Goal: Task Accomplishment & Management: Manage account settings

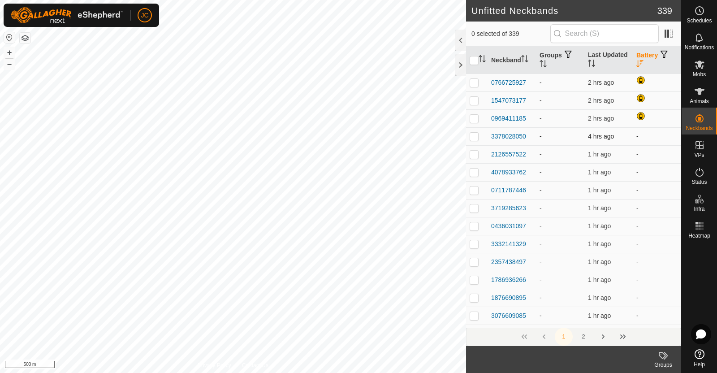
click at [475, 135] on p-checkbox at bounding box center [473, 136] width 9 height 7
checkbox input "false"
click at [473, 154] on p-checkbox at bounding box center [473, 153] width 9 height 7
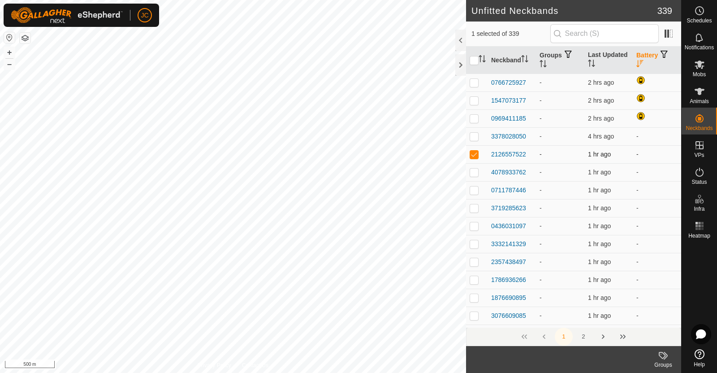
checkbox input "false"
click at [471, 173] on p-checkbox at bounding box center [473, 171] width 9 height 7
click at [474, 173] on p-checkbox at bounding box center [473, 171] width 9 height 7
checkbox input "false"
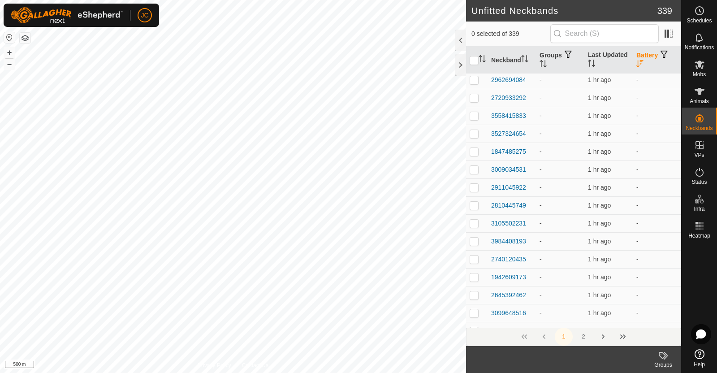
scroll to position [1319, 0]
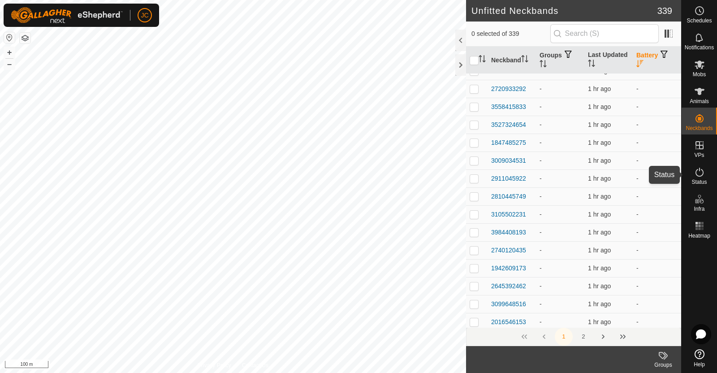
click at [701, 177] on es-activation-svg-icon at bounding box center [699, 172] width 16 height 14
click at [696, 179] on span "Status" at bounding box center [698, 181] width 15 height 5
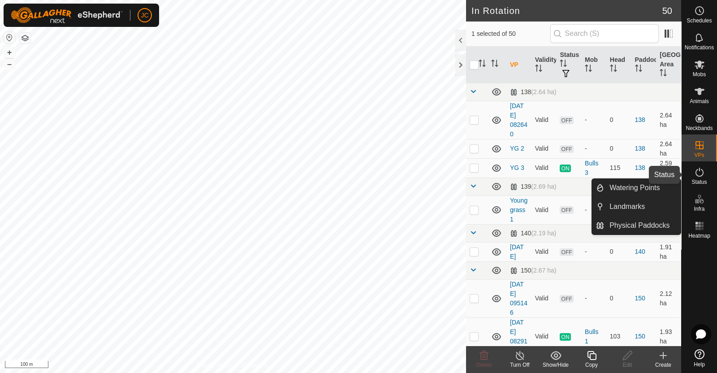
click at [698, 176] on icon at bounding box center [699, 172] width 8 height 9
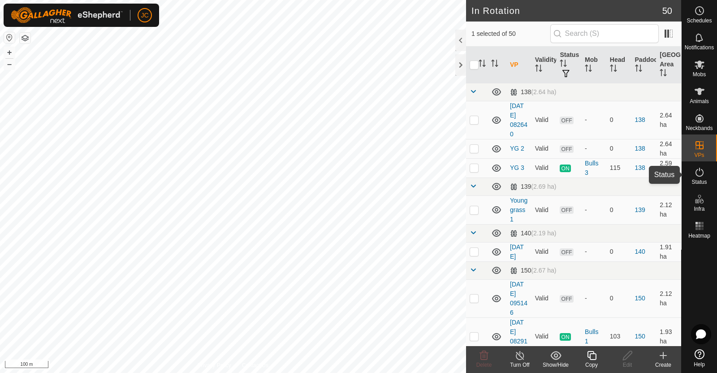
click at [701, 177] on icon at bounding box center [699, 172] width 11 height 11
checkbox input "false"
checkbox input "true"
click at [702, 175] on icon at bounding box center [699, 172] width 11 height 11
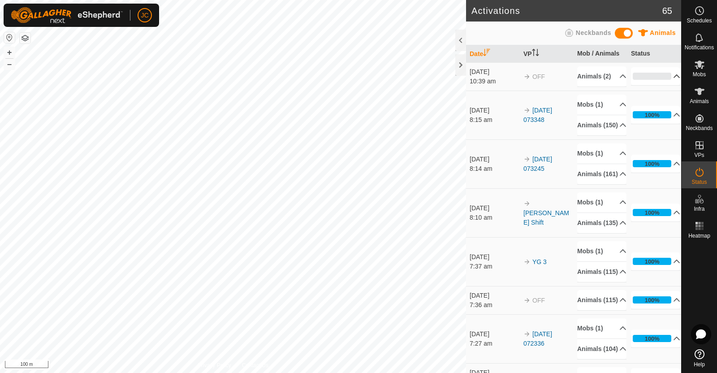
click at [661, 82] on p-accordion-header "0%" at bounding box center [655, 76] width 49 height 18
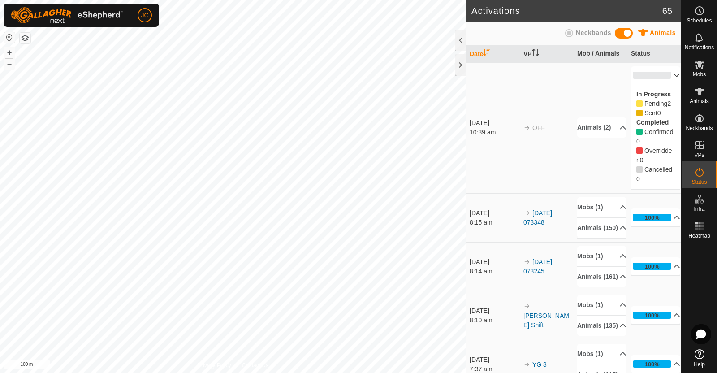
click at [661, 82] on p-accordion-header "0%" at bounding box center [655, 75] width 49 height 18
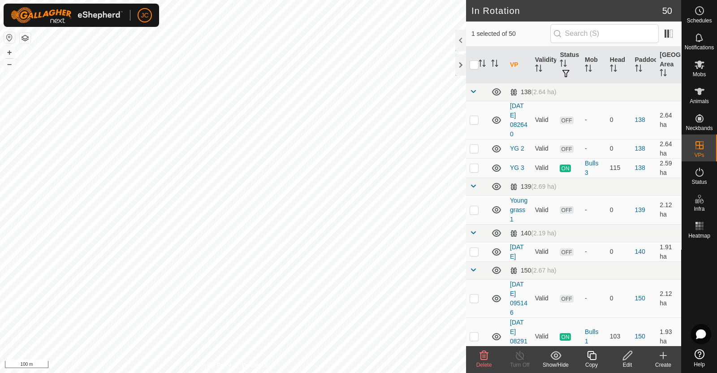
checkbox input "false"
checkbox input "true"
click at [520, 355] on icon at bounding box center [519, 355] width 11 height 11
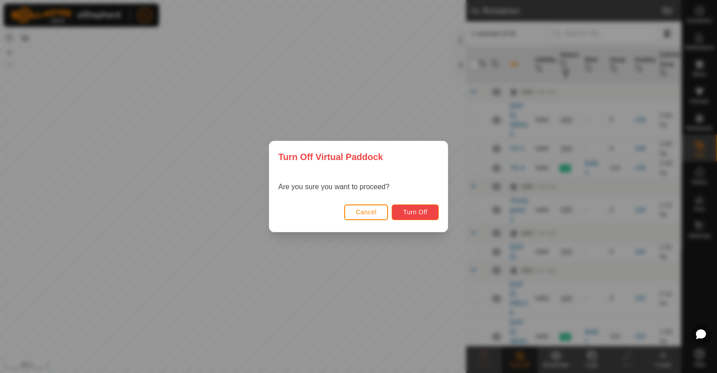
click at [416, 211] on span "Turn Off" at bounding box center [415, 211] width 25 height 7
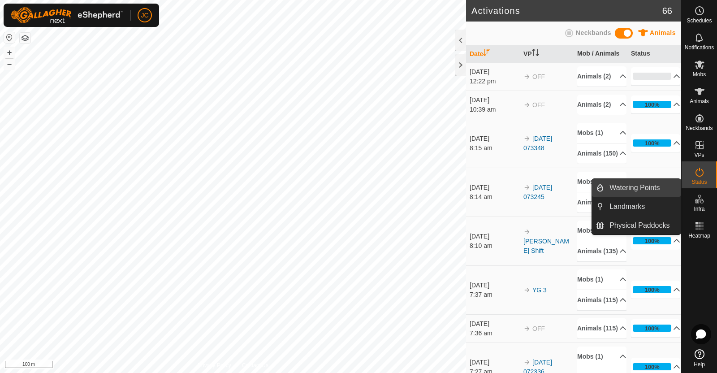
click at [644, 191] on link "Watering Points" at bounding box center [642, 188] width 77 height 18
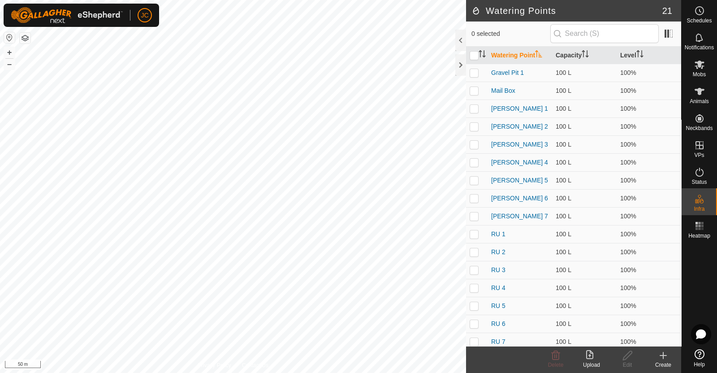
click at [662, 359] on icon at bounding box center [663, 355] width 11 height 11
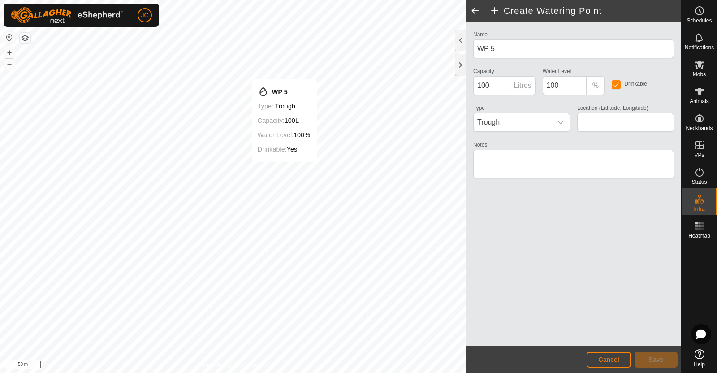
type input "-45.956986, 167.768959"
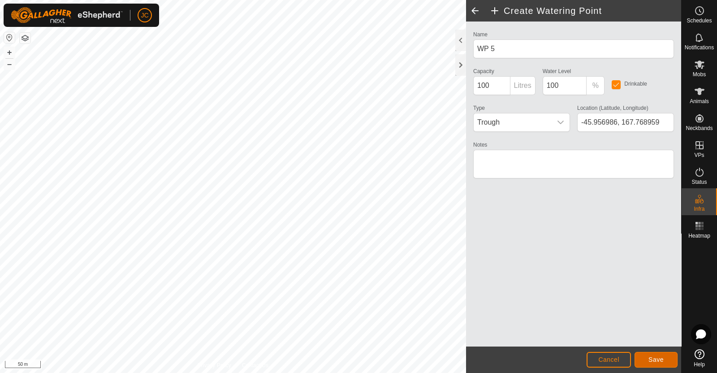
click at [655, 357] on span "Save" at bounding box center [655, 359] width 15 height 7
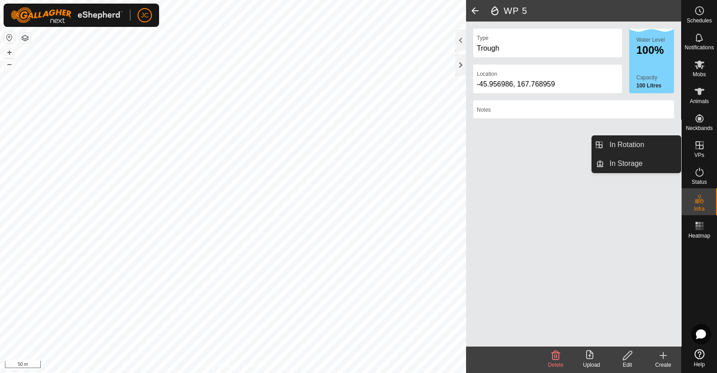
click at [701, 146] on icon at bounding box center [699, 145] width 11 height 11
click at [648, 143] on link "In Rotation" at bounding box center [642, 145] width 77 height 18
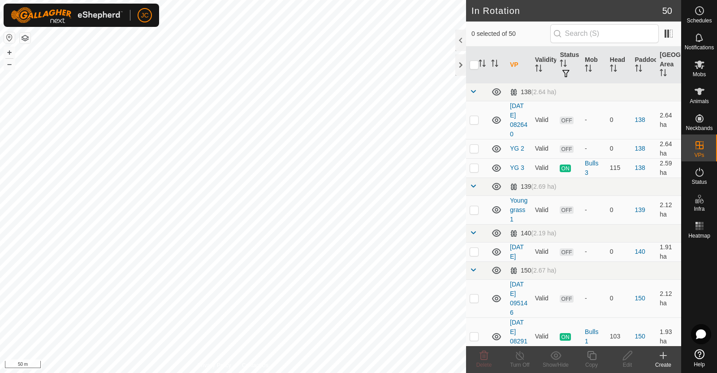
click at [666, 357] on icon at bounding box center [663, 355] width 11 height 11
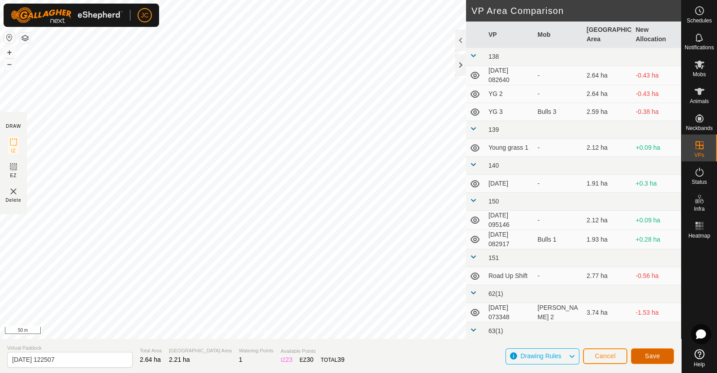
click at [658, 354] on span "Save" at bounding box center [652, 355] width 15 height 7
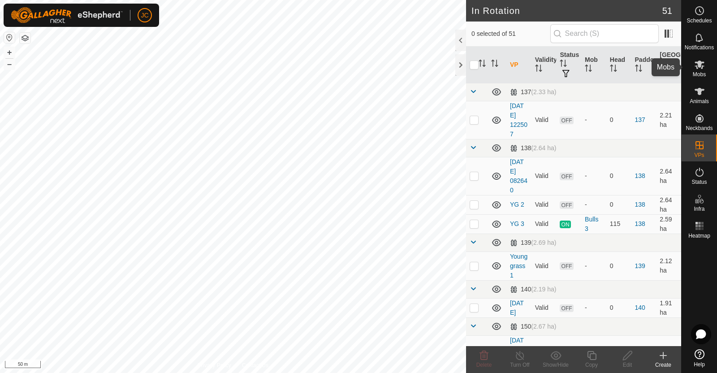
click at [700, 67] on icon at bounding box center [699, 64] width 11 height 11
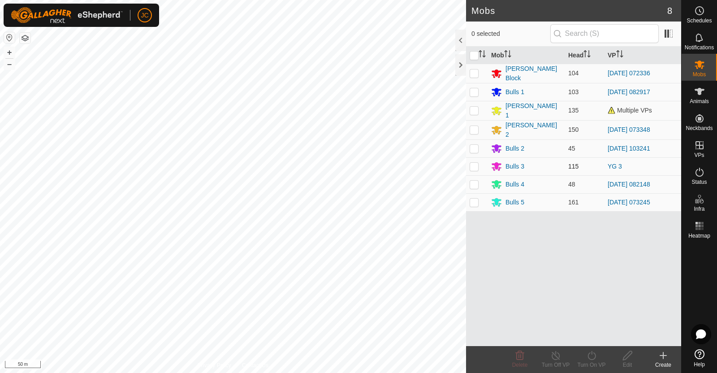
click at [473, 164] on p-checkbox at bounding box center [473, 166] width 9 height 7
checkbox input "true"
click at [593, 359] on icon at bounding box center [591, 355] width 11 height 11
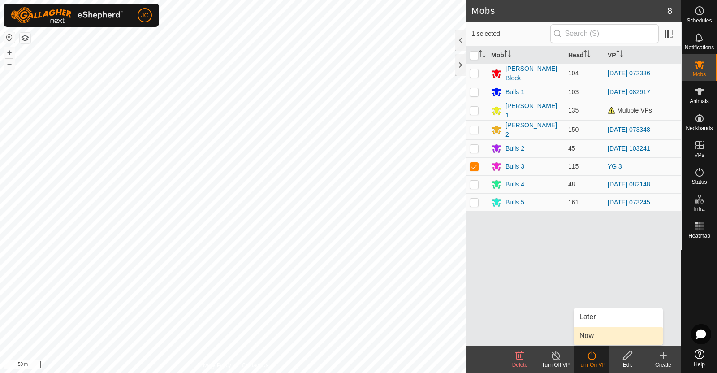
click at [593, 341] on link "Now" at bounding box center [618, 336] width 89 height 18
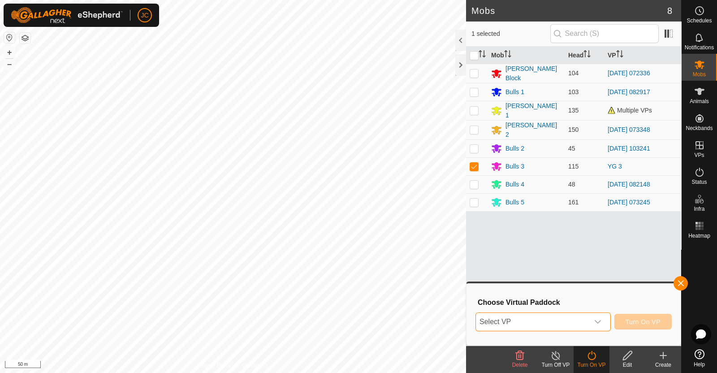
click at [579, 313] on span "Select VP" at bounding box center [532, 322] width 113 height 18
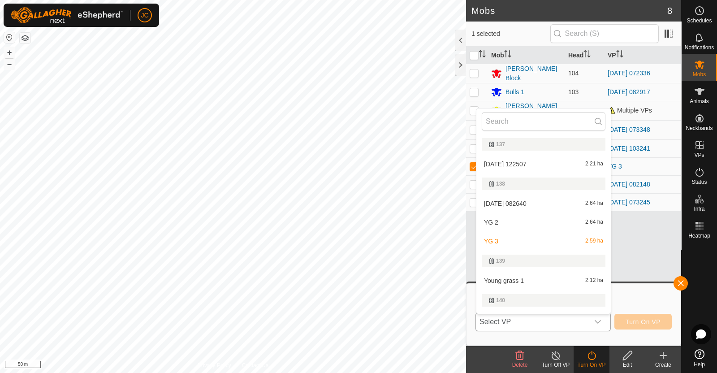
click at [542, 164] on li "2025-08-18 122507 2.21 ha" at bounding box center [543, 164] width 134 height 18
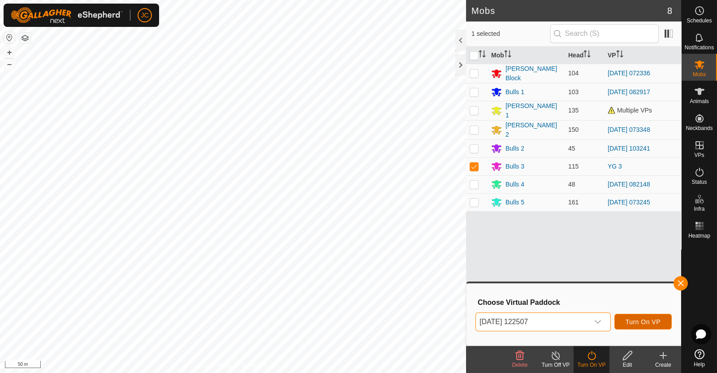
click at [660, 319] on span "Turn On VP" at bounding box center [642, 321] width 35 height 7
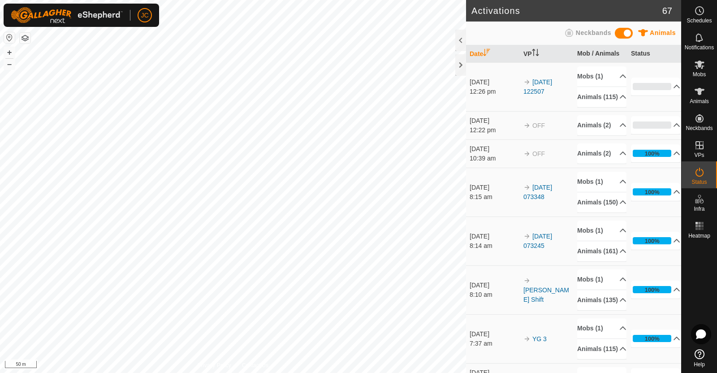
click at [25, 34] on button "button" at bounding box center [25, 38] width 11 height 11
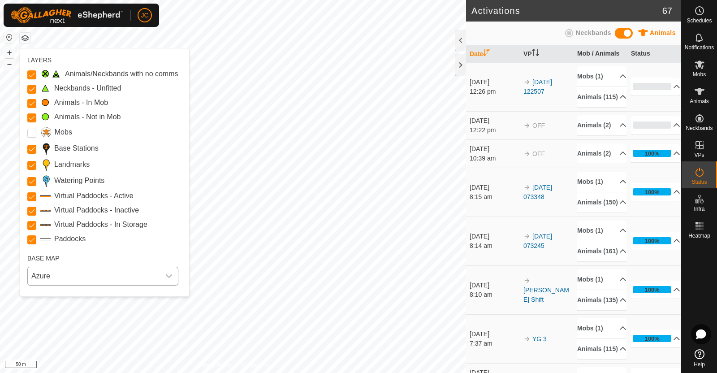
click at [52, 275] on span "Azure" at bounding box center [94, 276] width 132 height 18
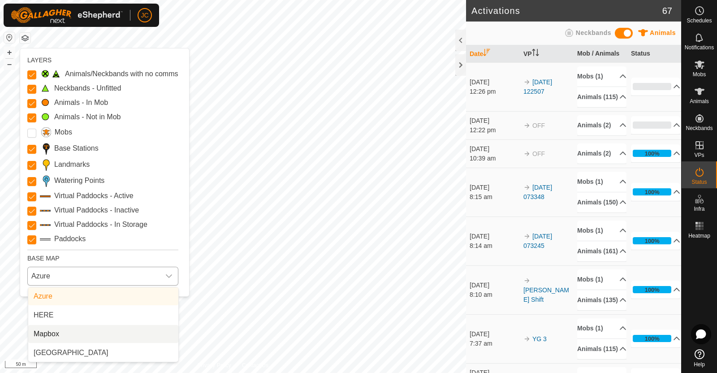
click at [57, 329] on li "Mapbox" at bounding box center [103, 334] width 150 height 18
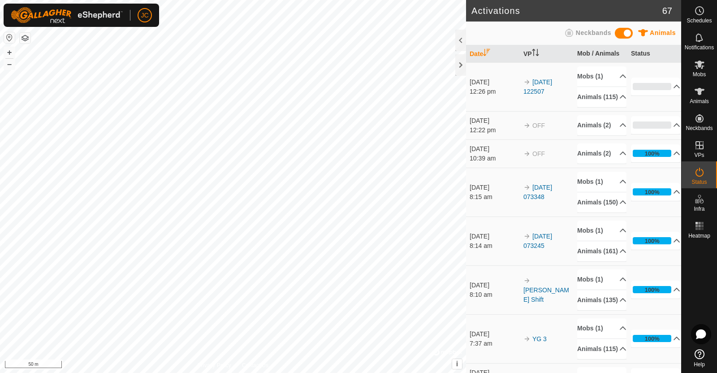
click at [25, 41] on button "button" at bounding box center [25, 38] width 11 height 11
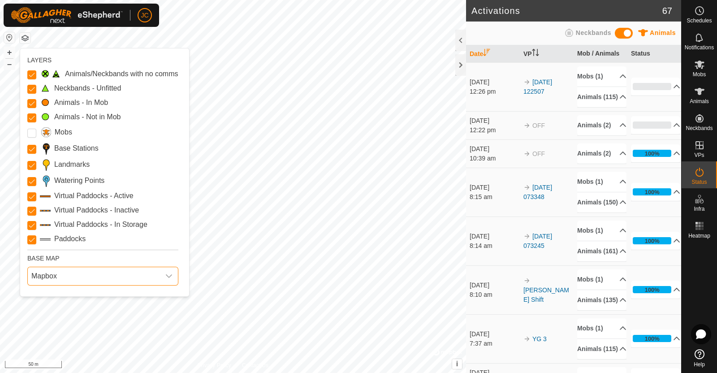
click at [96, 279] on span "Mapbox" at bounding box center [94, 276] width 132 height 18
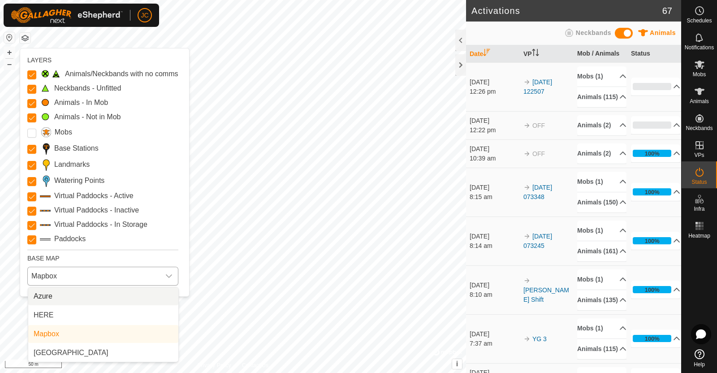
click at [82, 301] on li "Azure" at bounding box center [103, 296] width 150 height 18
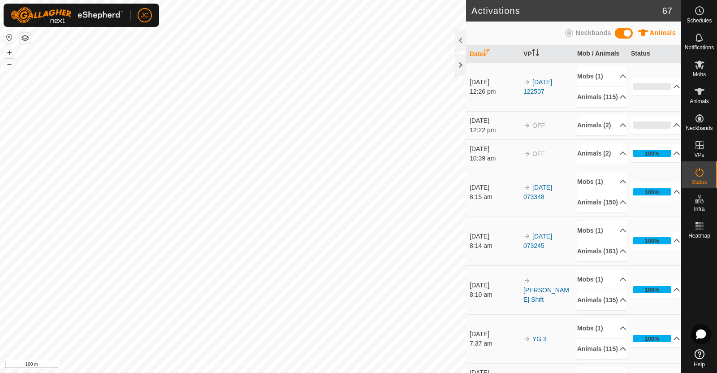
click at [26, 39] on button "button" at bounding box center [25, 38] width 11 height 11
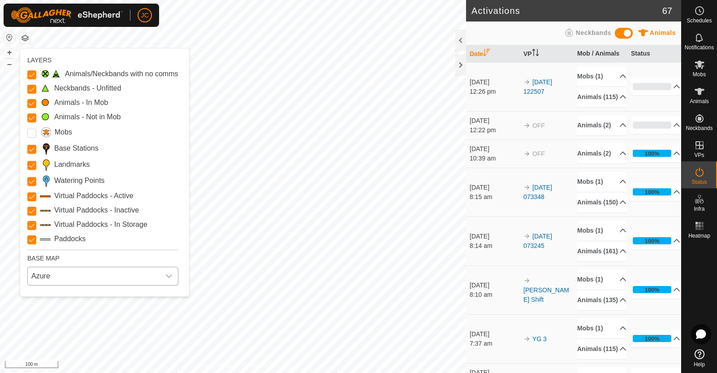
click at [99, 279] on span "Azure" at bounding box center [94, 276] width 132 height 18
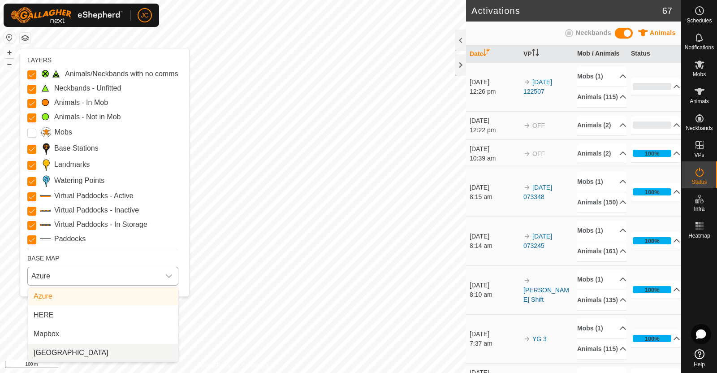
click at [84, 351] on li "New Zealand" at bounding box center [103, 353] width 150 height 18
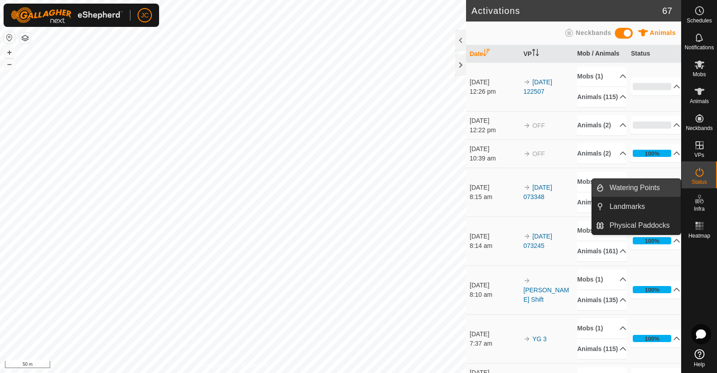
click at [663, 188] on link "Watering Points" at bounding box center [642, 188] width 77 height 18
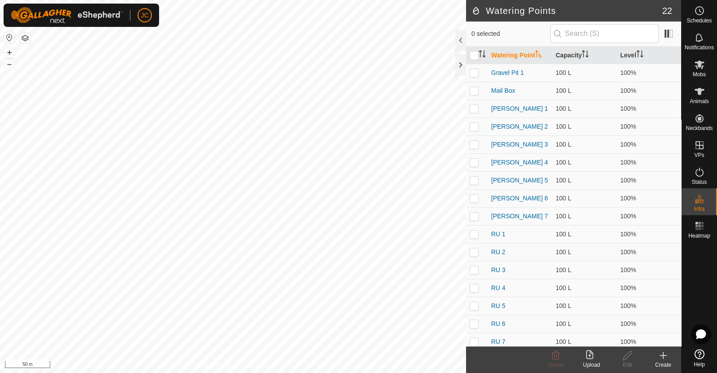
click at [664, 357] on icon at bounding box center [663, 355] width 11 height 11
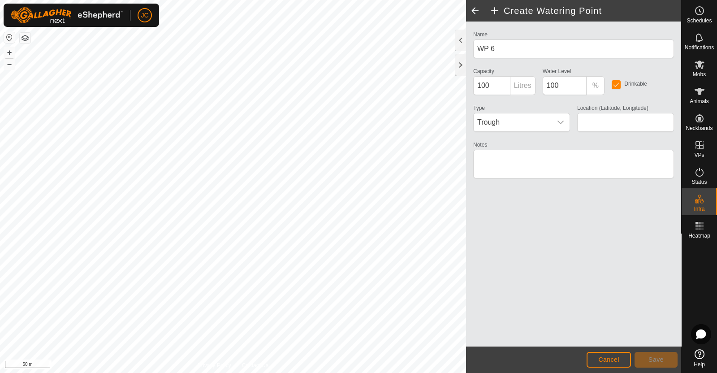
type input "-45.942768, 167.785312"
click at [654, 362] on span "Save" at bounding box center [655, 359] width 15 height 7
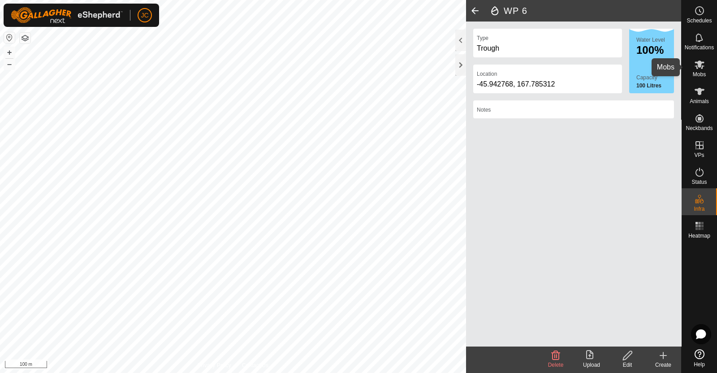
click at [701, 64] on icon at bounding box center [699, 64] width 10 height 9
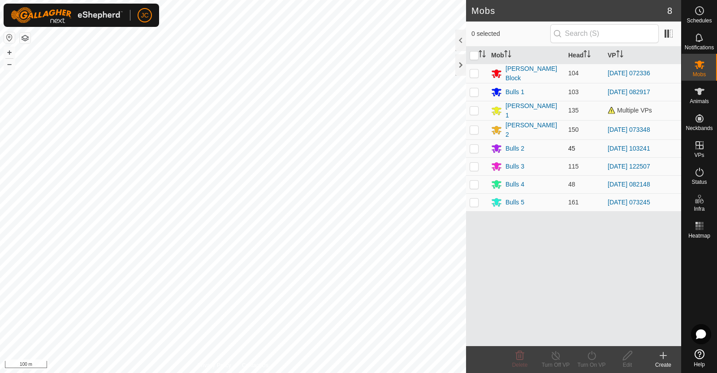
click at [468, 146] on td at bounding box center [476, 148] width 21 height 18
checkbox input "true"
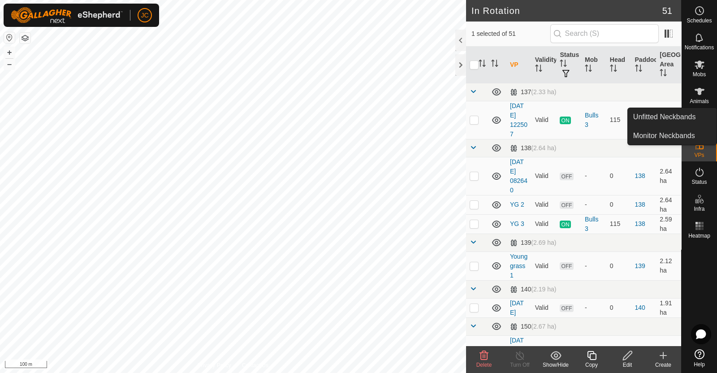
click at [708, 73] on div "Mobs" at bounding box center [698, 67] width 35 height 27
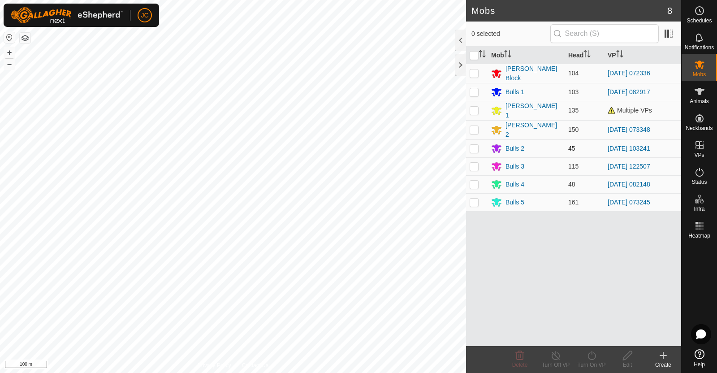
click at [473, 145] on p-checkbox at bounding box center [473, 148] width 9 height 7
checkbox input "true"
click at [593, 363] on div "Turn On VP" at bounding box center [591, 365] width 36 height 8
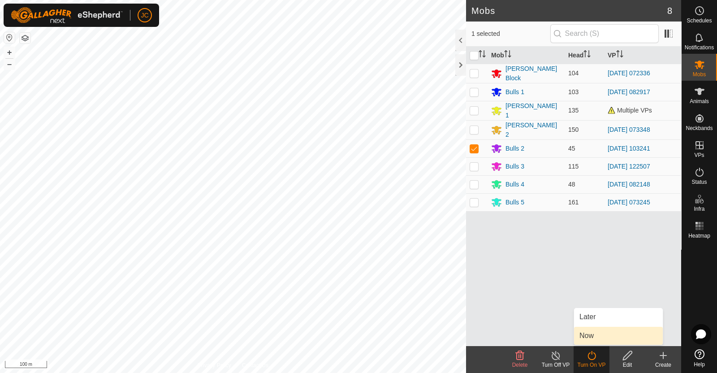
click at [588, 338] on link "Now" at bounding box center [618, 336] width 89 height 18
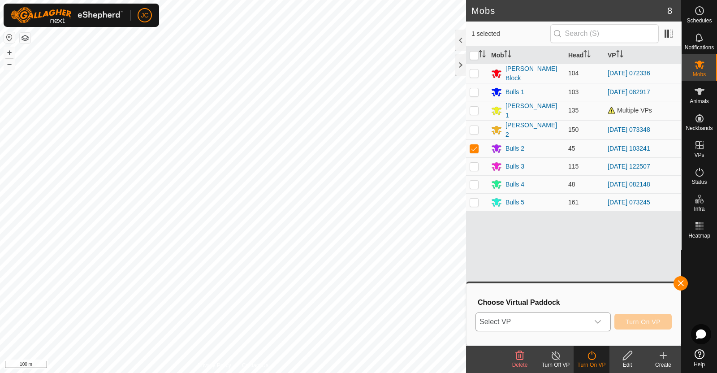
click at [567, 316] on span "Select VP" at bounding box center [532, 322] width 113 height 18
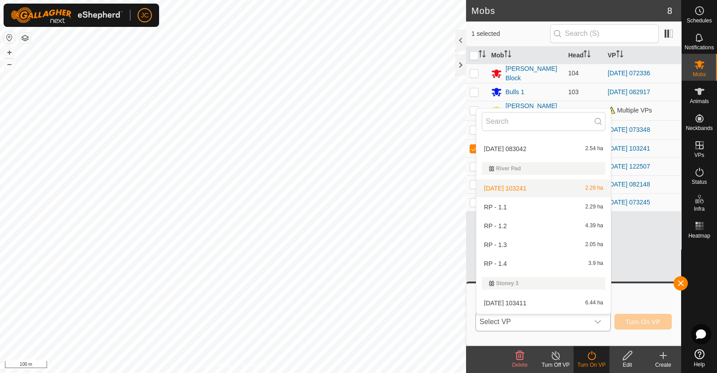
scroll to position [1093, 0]
click at [549, 222] on li "RP - 1.2 4.39 ha" at bounding box center [543, 226] width 134 height 18
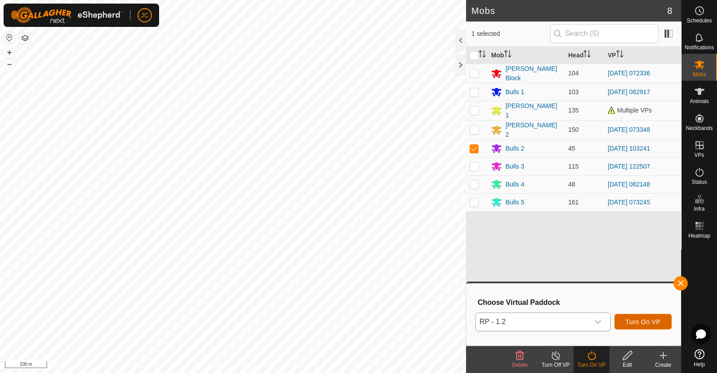
click at [636, 320] on span "Turn On VP" at bounding box center [642, 321] width 35 height 7
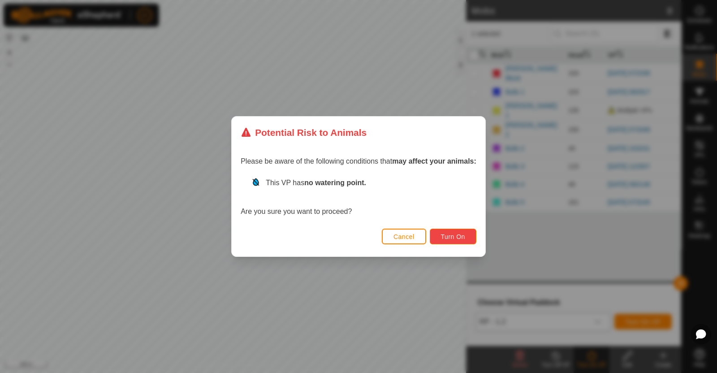
click at [446, 233] on span "Turn On" at bounding box center [453, 236] width 24 height 7
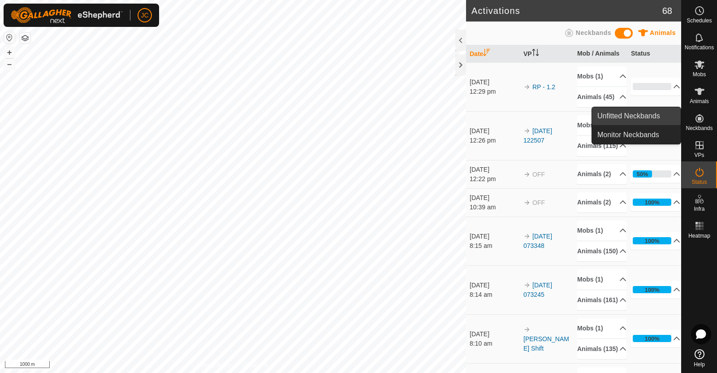
click at [649, 117] on link "Unfitted Neckbands" at bounding box center [636, 116] width 89 height 18
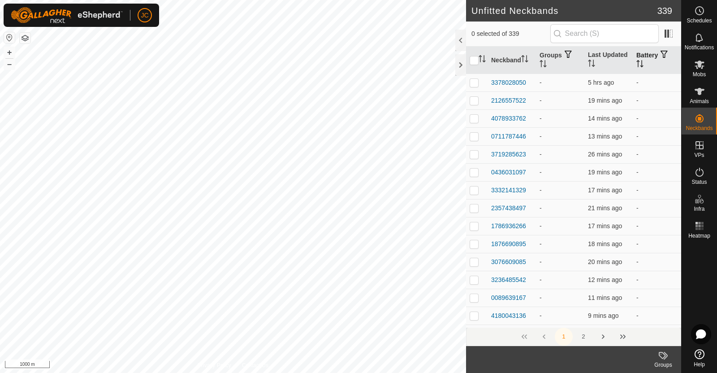
click at [636, 52] on th "Battery" at bounding box center [656, 60] width 48 height 27
click at [636, 49] on th "Battery" at bounding box center [656, 60] width 48 height 27
click at [469, 118] on p-checkbox at bounding box center [473, 118] width 9 height 7
checkbox input "true"
click at [475, 99] on p-checkbox at bounding box center [473, 100] width 9 height 7
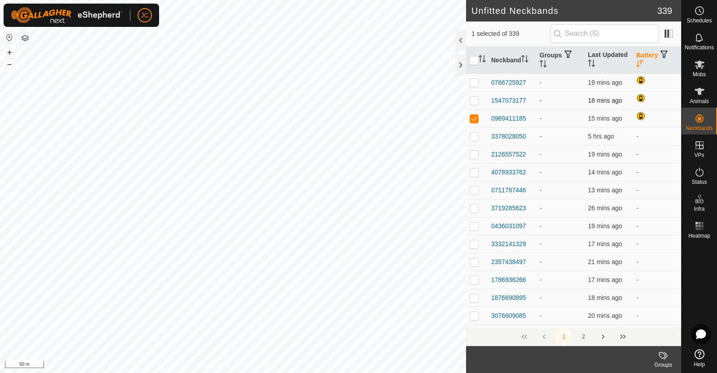
checkbox input "true"
click at [473, 81] on p-checkbox at bounding box center [473, 82] width 9 height 7
checkbox input "true"
click at [473, 120] on p-checkbox at bounding box center [473, 118] width 9 height 7
checkbox input "false"
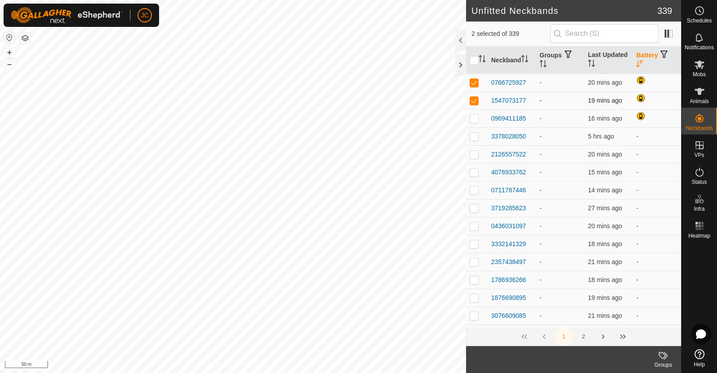
click at [474, 105] on td at bounding box center [476, 100] width 21 height 18
checkbox input "true"
click at [474, 83] on p-checkbox at bounding box center [473, 82] width 9 height 7
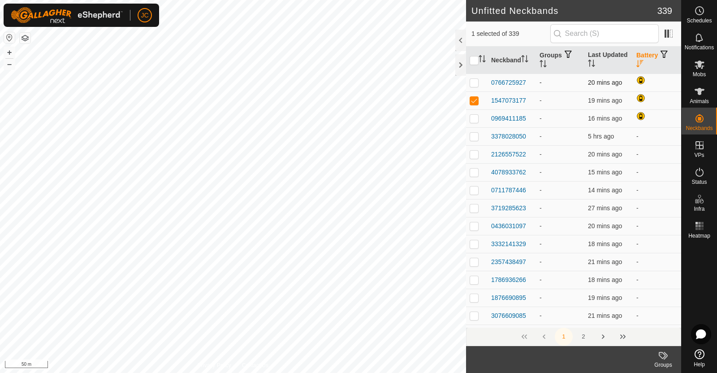
checkbox input "true"
click at [470, 120] on p-checkbox at bounding box center [473, 118] width 9 height 7
click at [475, 116] on p-checkbox at bounding box center [473, 118] width 9 height 7
checkbox input "false"
click at [473, 99] on p-checkbox at bounding box center [473, 100] width 9 height 7
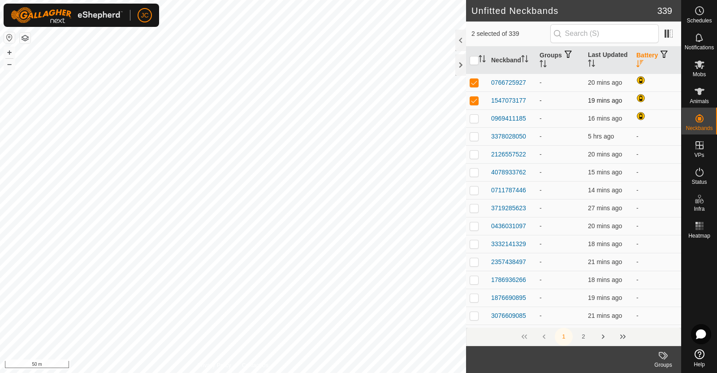
checkbox input "false"
click at [473, 79] on p-checkbox at bounding box center [473, 82] width 9 height 7
checkbox input "false"
